Goal: Transaction & Acquisition: Purchase product/service

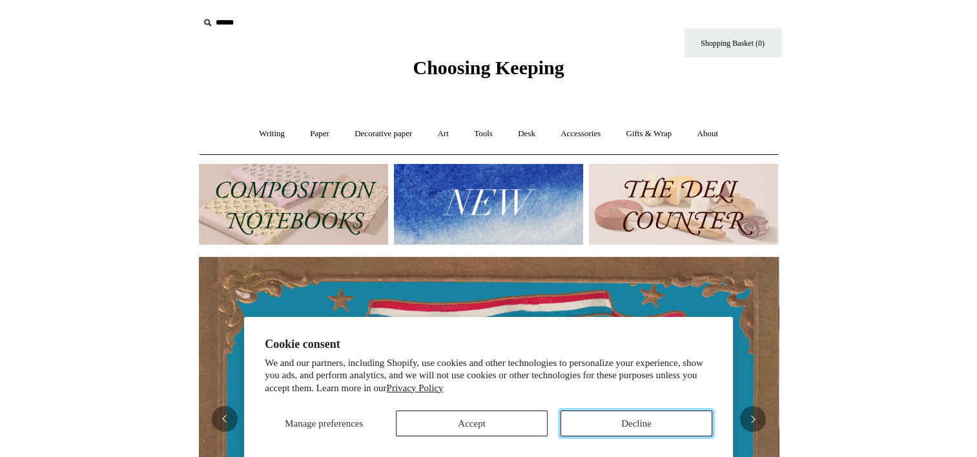
click at [679, 420] on button "Decline" at bounding box center [636, 424] width 152 height 26
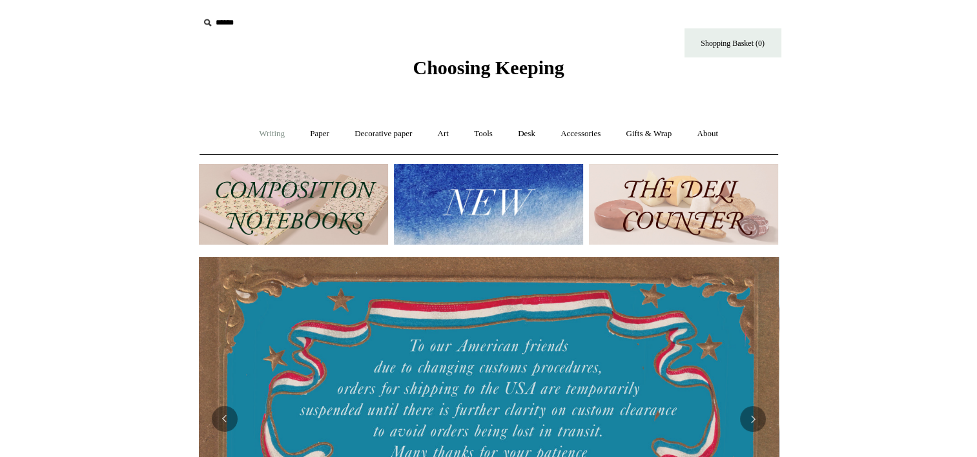
click at [272, 138] on link "Writing +" at bounding box center [271, 134] width 49 height 34
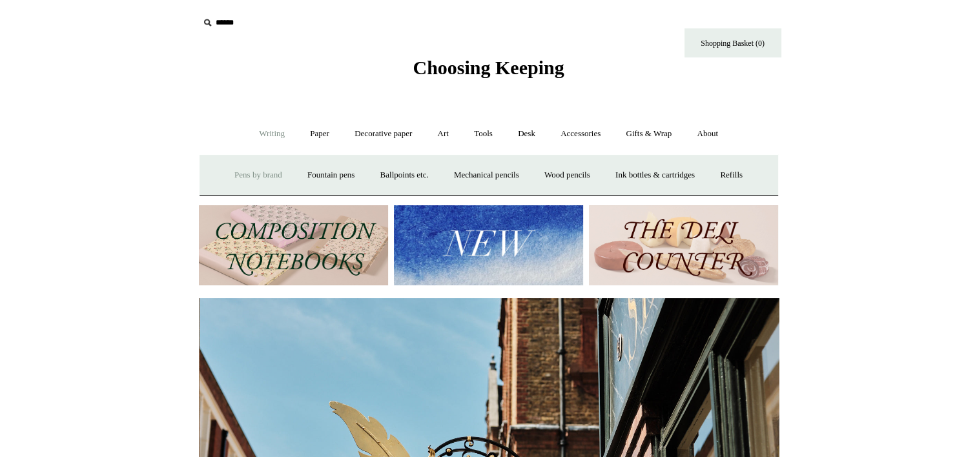
scroll to position [0, 580]
click at [311, 134] on link "Paper +" at bounding box center [319, 134] width 43 height 34
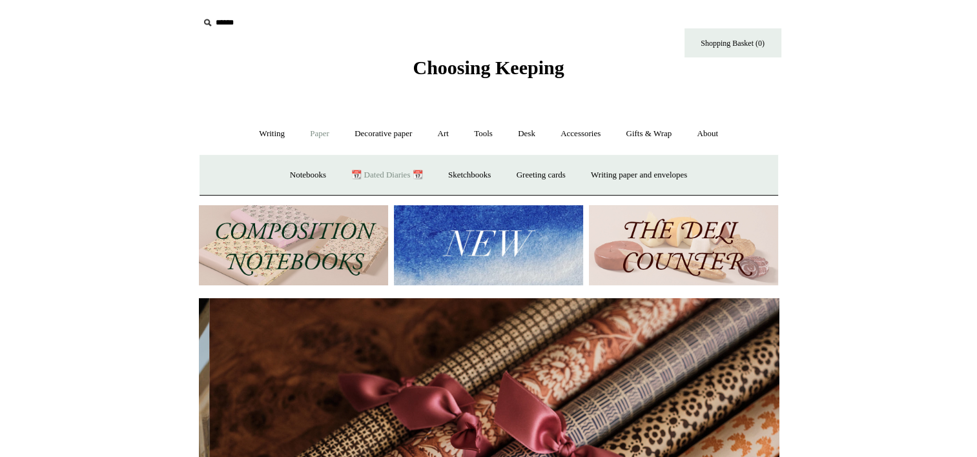
scroll to position [0, 1159]
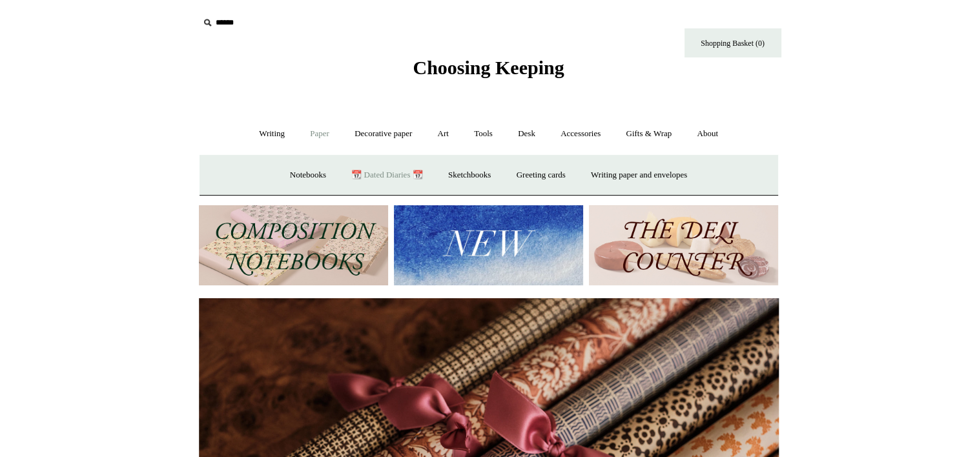
click at [382, 178] on link "📆 Dated Diaries 📆" at bounding box center [387, 175] width 94 height 34
